Goal: Task Accomplishment & Management: Use online tool/utility

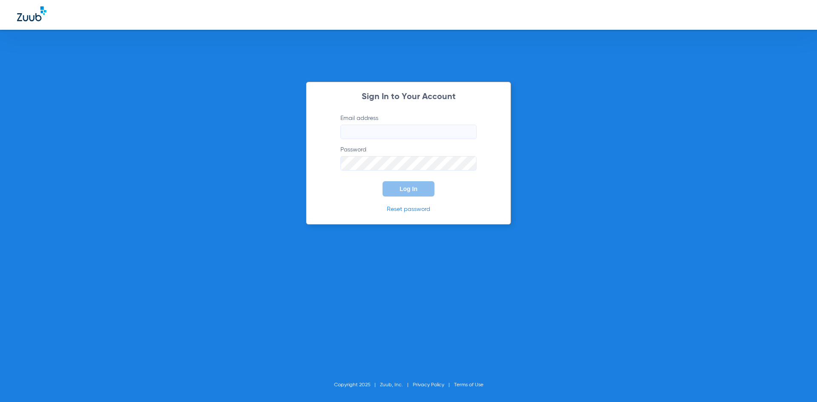
click at [400, 135] on input "Email address" at bounding box center [409, 132] width 136 height 14
click at [368, 133] on input "stephanemartinez68" at bounding box center [409, 132] width 136 height 14
click at [421, 132] on input "stephaniemartinez68" at bounding box center [409, 132] width 136 height 14
click at [415, 156] on label "Password" at bounding box center [409, 158] width 136 height 25
click at [433, 191] on button "Log In" at bounding box center [409, 188] width 52 height 15
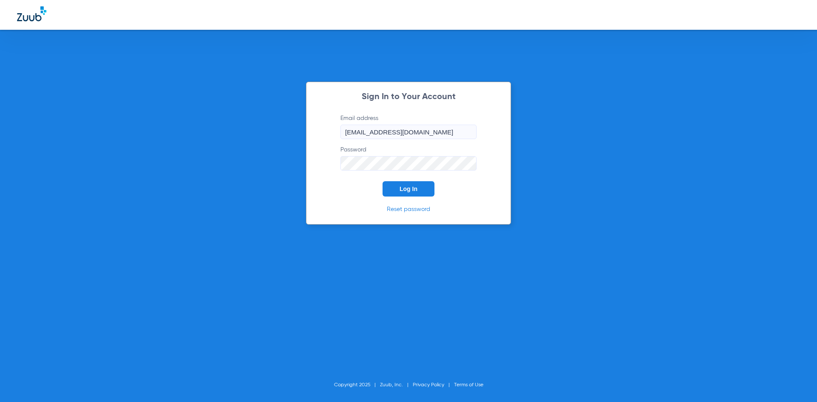
click at [467, 132] on input "[EMAIL_ADDRESS][DOMAIN_NAME]" at bounding box center [409, 132] width 136 height 14
type input "[EMAIL_ADDRESS][DOMAIN_NAME]"
click at [269, 165] on div "Sign In to Your Account Email address [EMAIL_ADDRESS][DOMAIN_NAME] Password Log…" at bounding box center [408, 201] width 817 height 402
click at [383, 181] on button "Log In" at bounding box center [409, 188] width 52 height 15
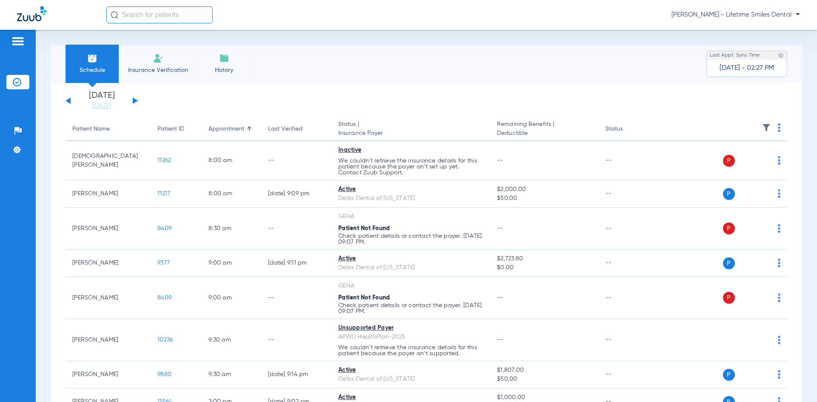
click at [133, 103] on button at bounding box center [135, 100] width 5 height 6
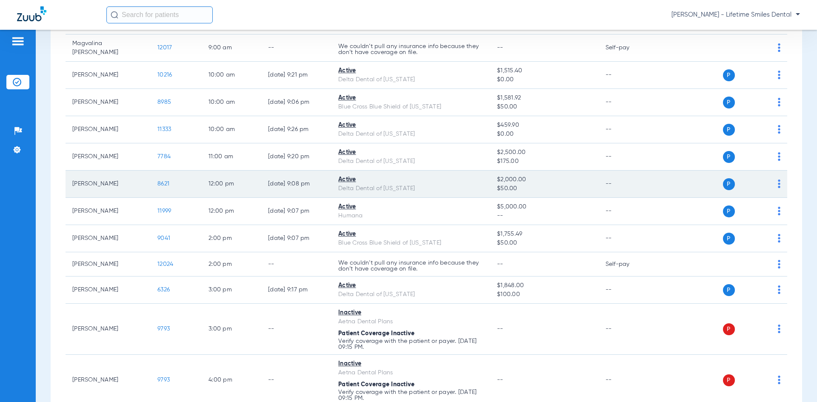
scroll to position [295, 0]
